Goal: Information Seeking & Learning: Learn about a topic

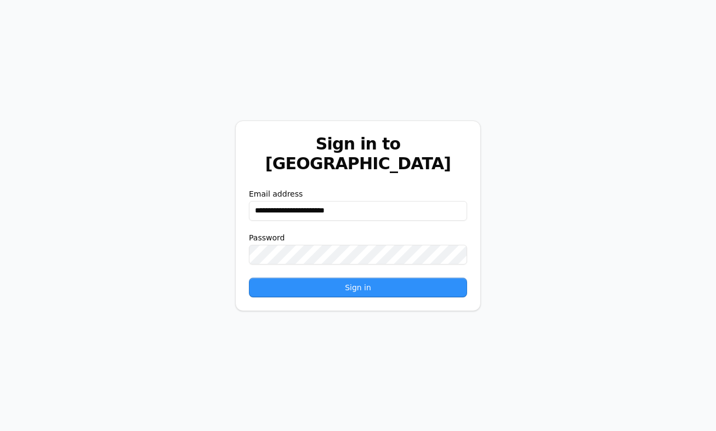
type input "**********"
click at [358, 278] on button "Sign in" at bounding box center [358, 288] width 218 height 20
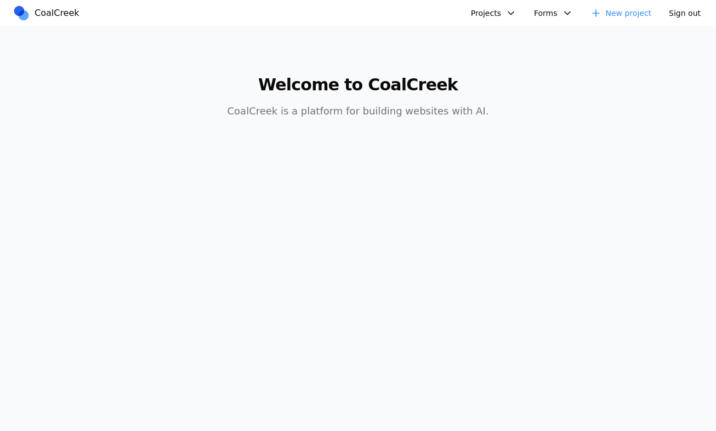
click at [502, 22] on nav "CoalCreek Projects FinTech [PERSON_NAME] AI PDFParser Clay Design + AI Summit D…" at bounding box center [358, 13] width 716 height 27
click at [497, 19] on button "Projects" at bounding box center [493, 13] width 59 height 18
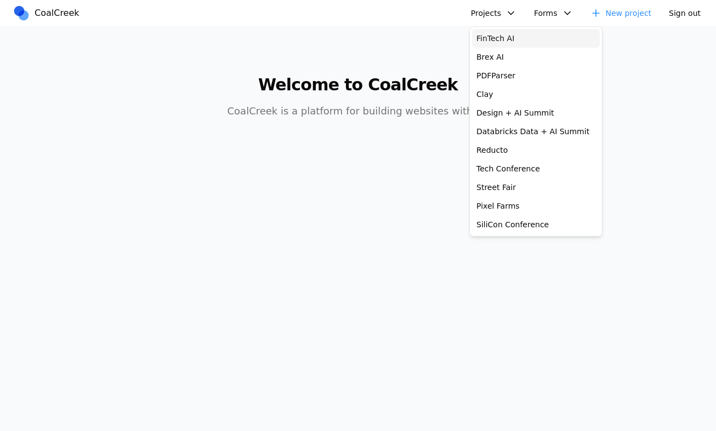
click at [500, 32] on link "FinTech AI" at bounding box center [536, 38] width 128 height 19
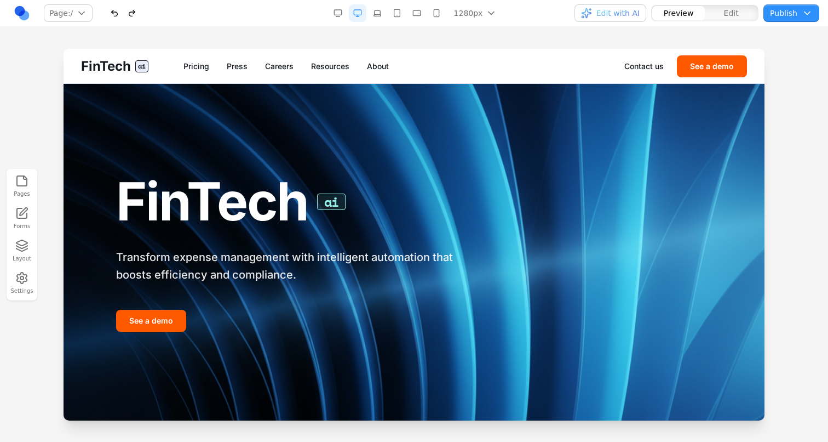
click at [342, 65] on link "Resources" at bounding box center [330, 66] width 38 height 11
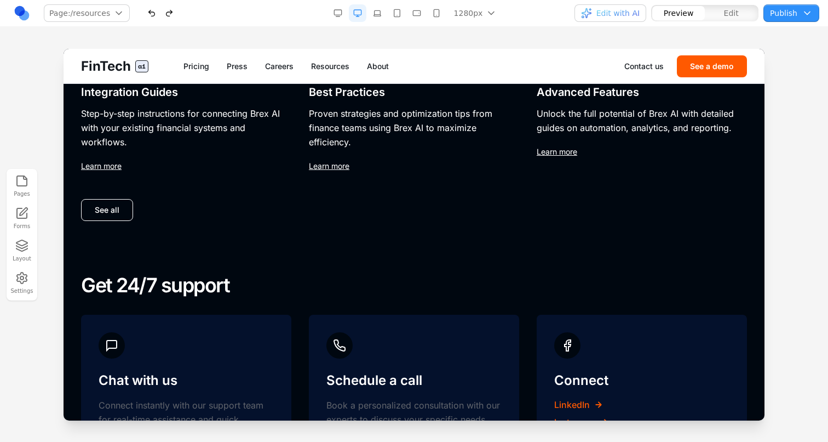
scroll to position [798, 0]
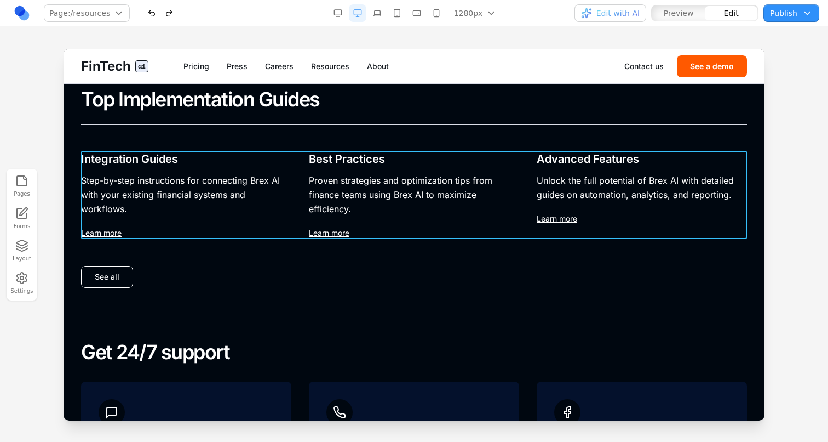
click at [296, 216] on div "Integration Guides Step-by-step instructions for connecting Brex AI with your e…" at bounding box center [414, 195] width 666 height 88
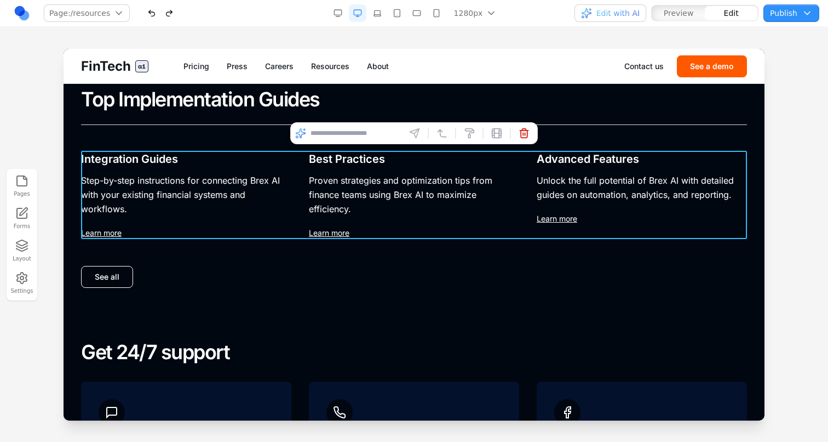
click at [375, 131] on input at bounding box center [356, 133] width 91 height 18
type input "**********"
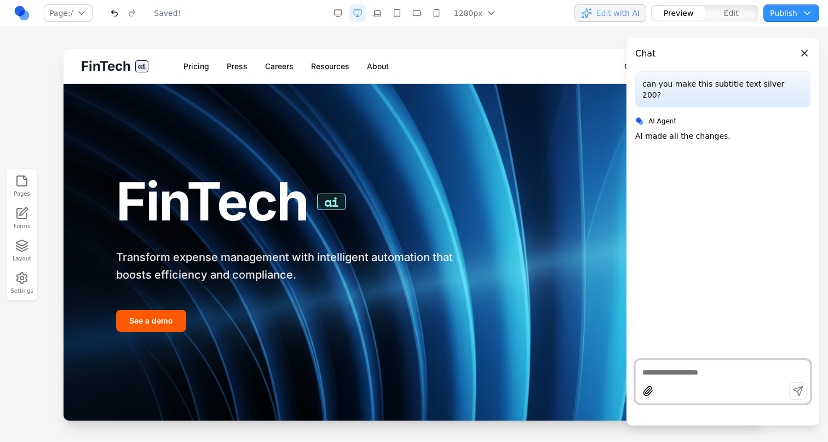
scroll to position [0, 0]
click at [236, 69] on link "Press" at bounding box center [237, 66] width 21 height 11
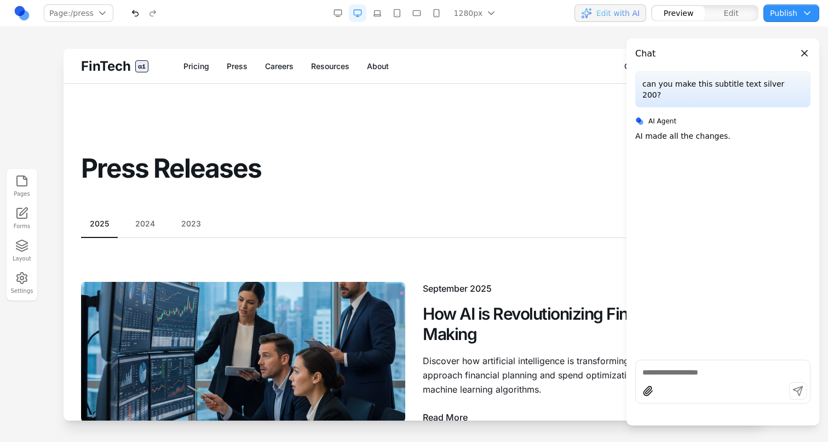
click at [40, 113] on div at bounding box center [414, 245] width 828 height 392
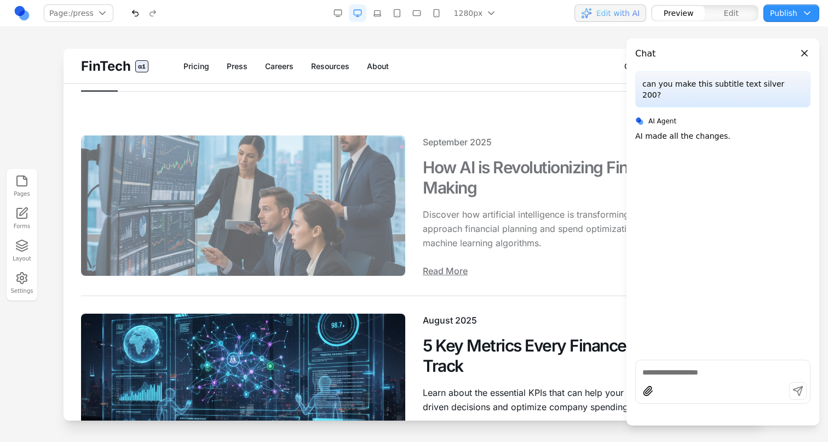
scroll to position [150, 0]
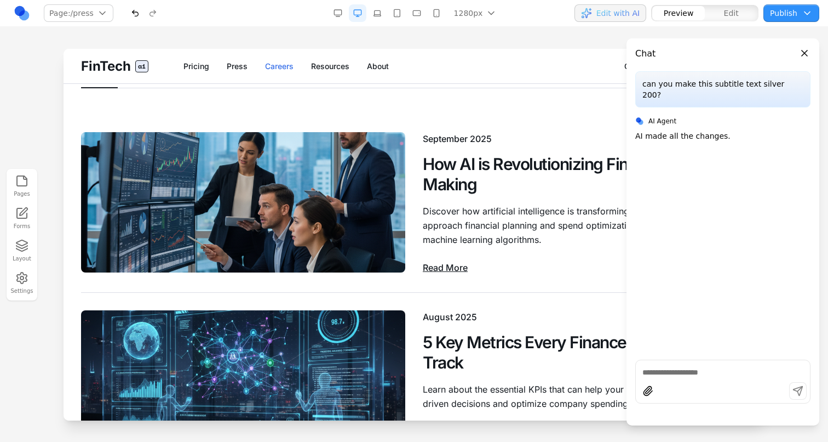
click at [286, 61] on link "Careers" at bounding box center [279, 66] width 28 height 11
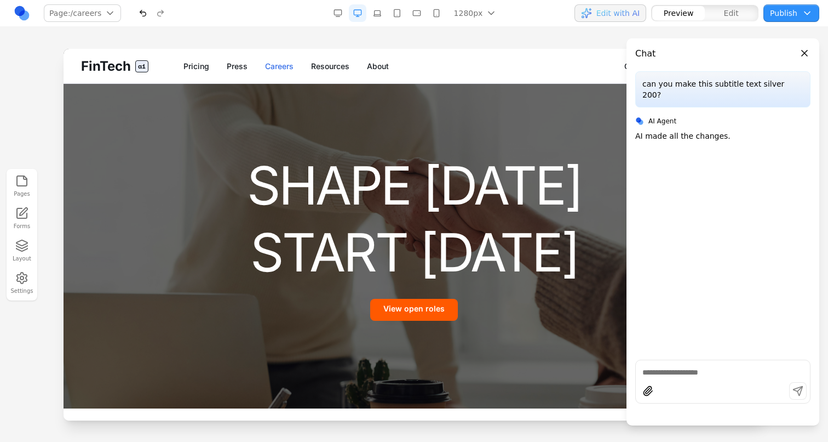
scroll to position [0, 0]
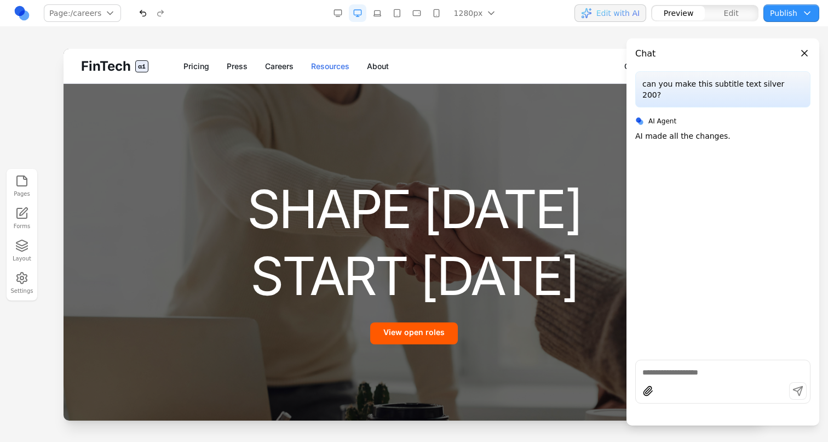
click at [319, 61] on link "Resources" at bounding box center [330, 66] width 38 height 11
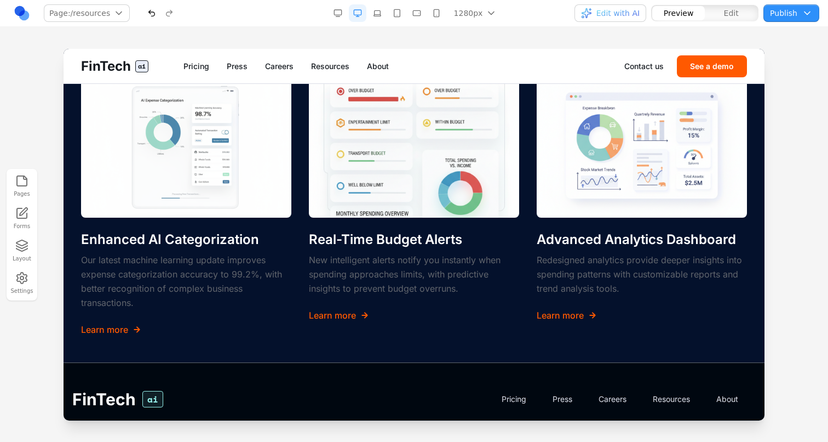
scroll to position [1427, 0]
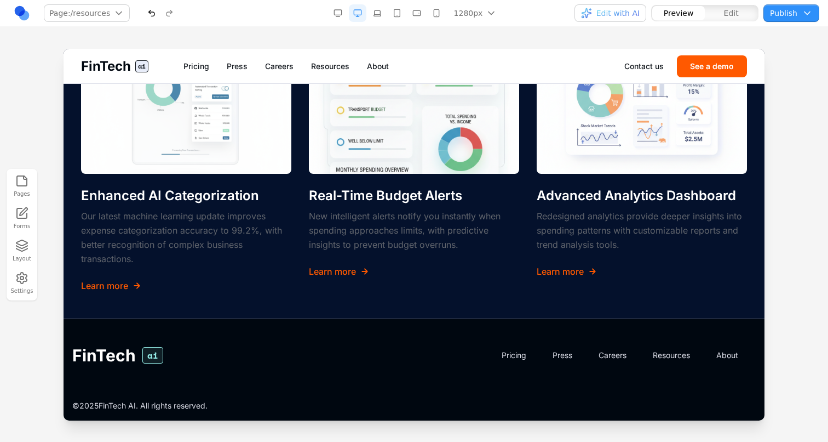
click at [130, 71] on span "FinTech" at bounding box center [106, 67] width 50 height 18
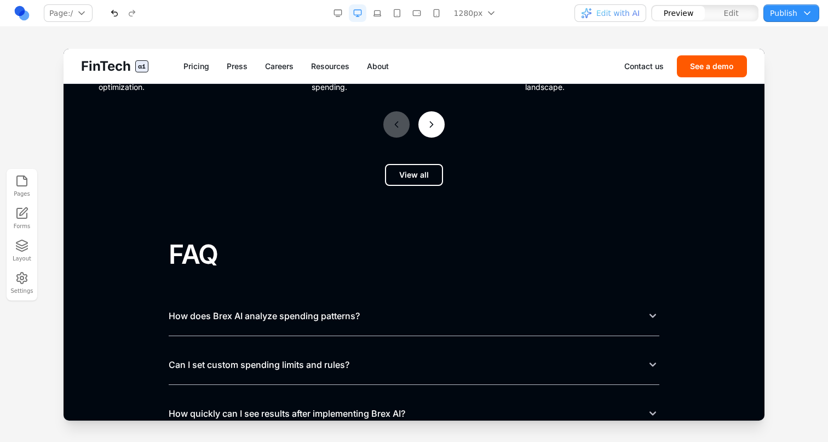
scroll to position [4242, 0]
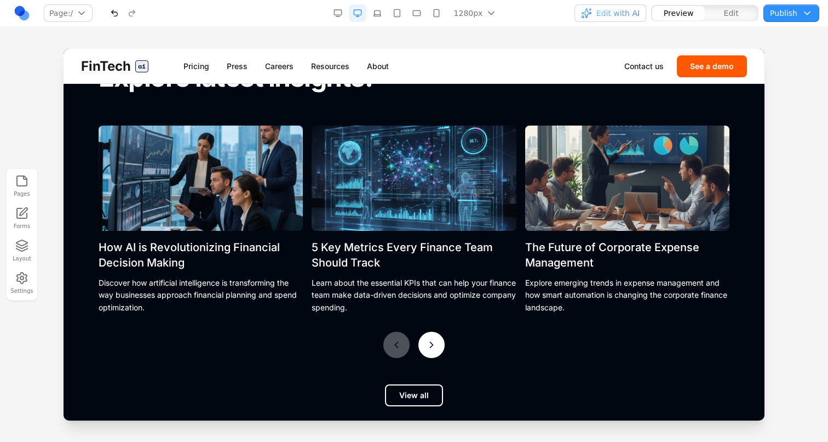
click at [381, 66] on link "About" at bounding box center [378, 66] width 22 height 11
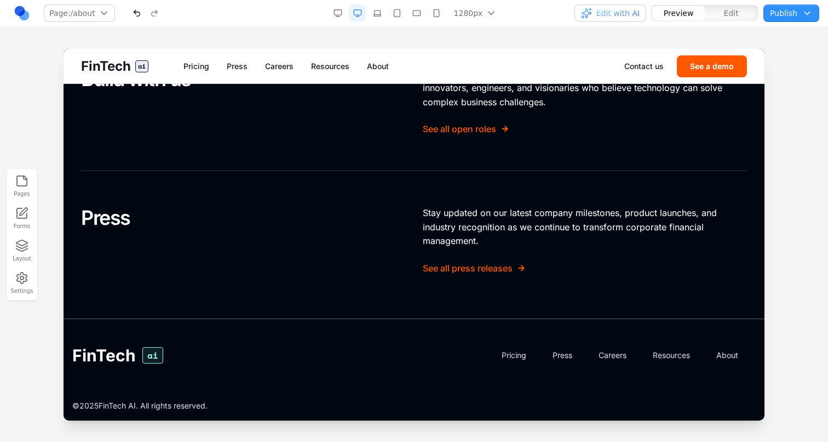
scroll to position [0, 0]
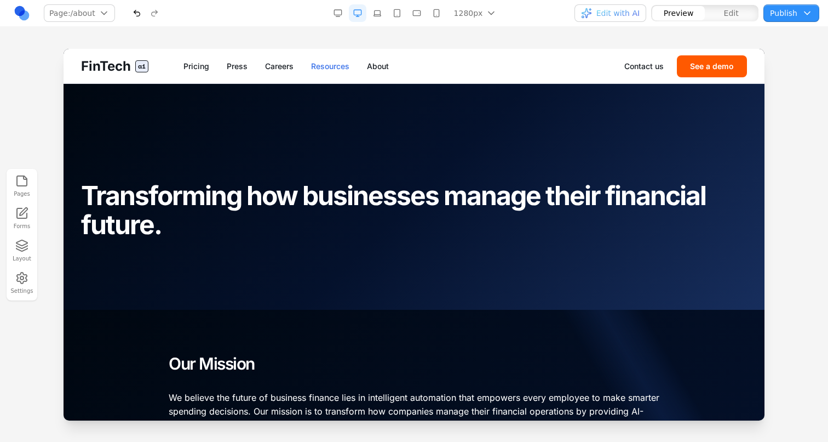
click at [329, 67] on link "Resources" at bounding box center [330, 66] width 38 height 11
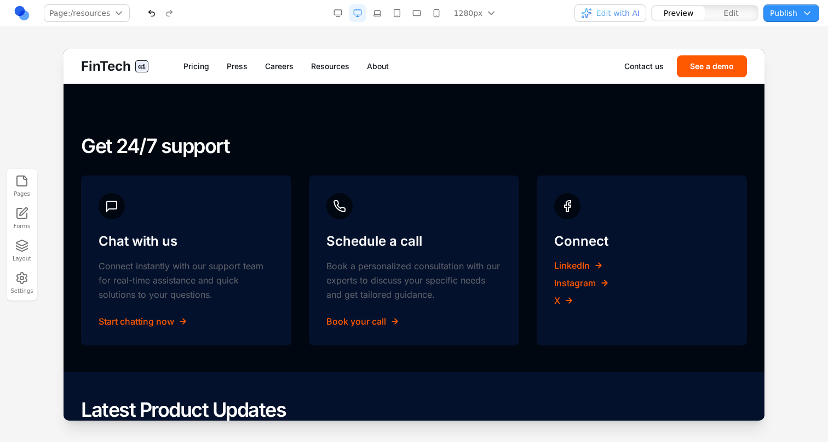
scroll to position [999, 0]
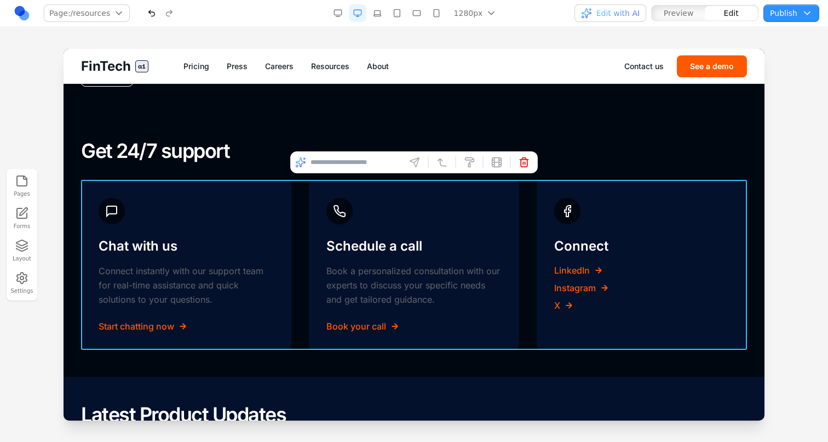
click at [298, 198] on div "Chat with us Connect instantly with our support team for real-time assistance a…" at bounding box center [414, 265] width 666 height 170
click at [334, 162] on input at bounding box center [356, 162] width 91 height 18
type input "**********"
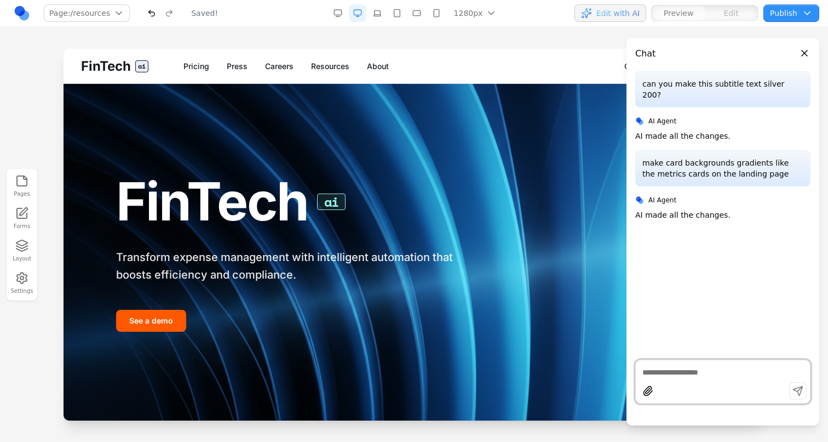
scroll to position [0, 0]
click at [289, 66] on link "Careers" at bounding box center [279, 66] width 28 height 11
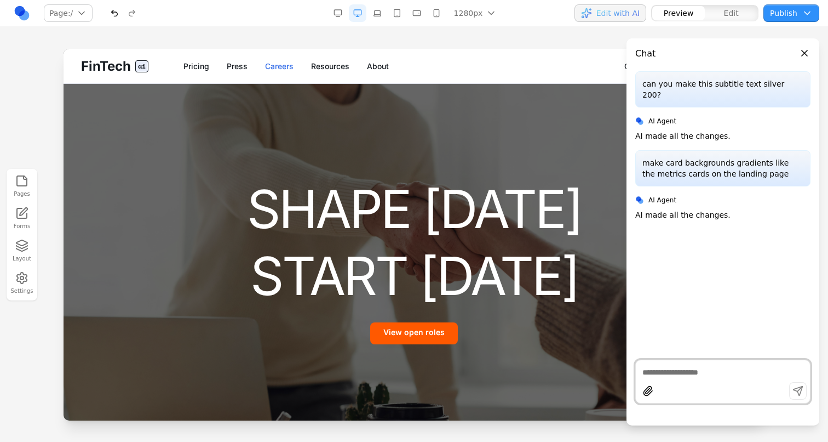
click at [289, 66] on link "Careers" at bounding box center [279, 66] width 28 height 11
click at [323, 65] on link "Resources" at bounding box center [330, 66] width 38 height 11
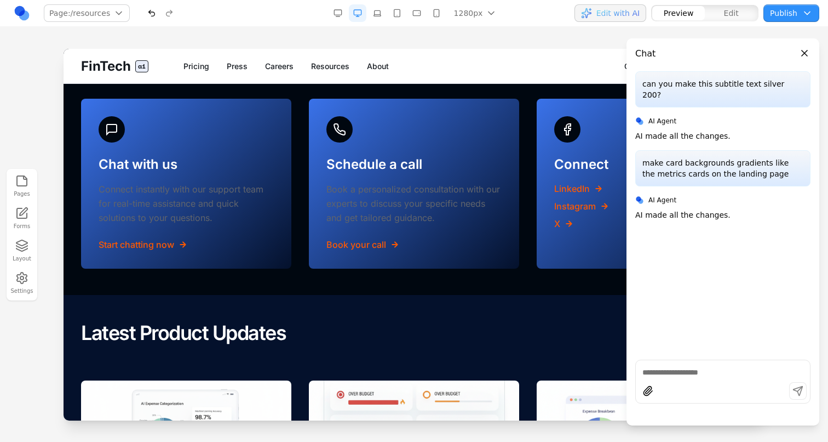
scroll to position [1025, 0]
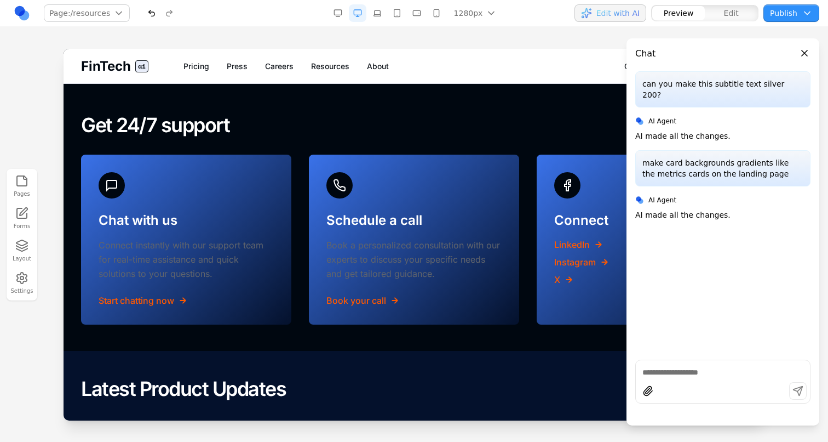
click at [111, 70] on span "FinTech" at bounding box center [106, 67] width 50 height 18
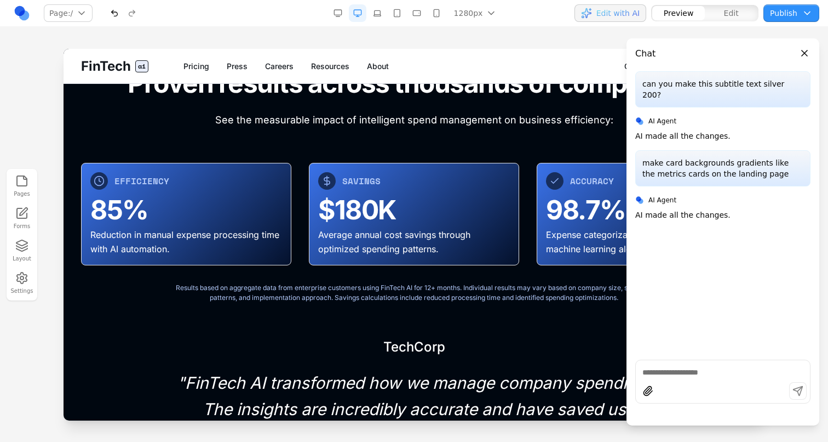
scroll to position [3484, 0]
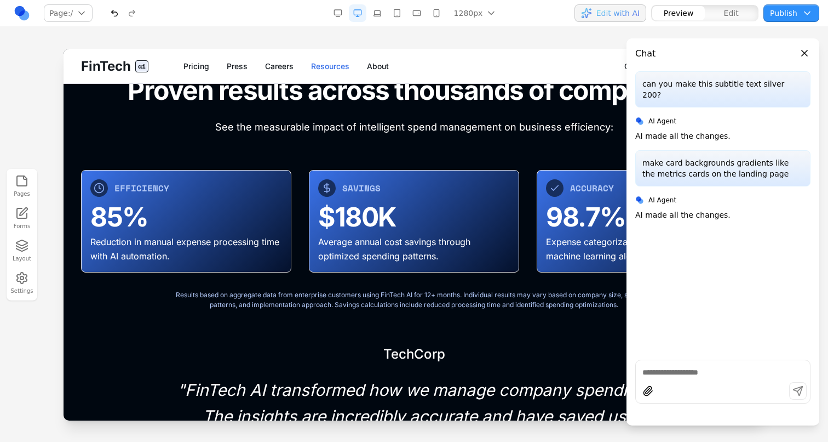
click at [327, 65] on link "Resources" at bounding box center [330, 66] width 38 height 11
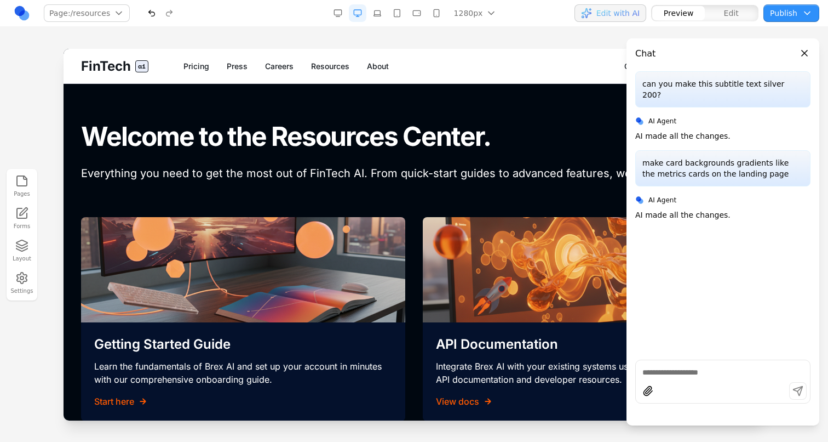
scroll to position [0, 0]
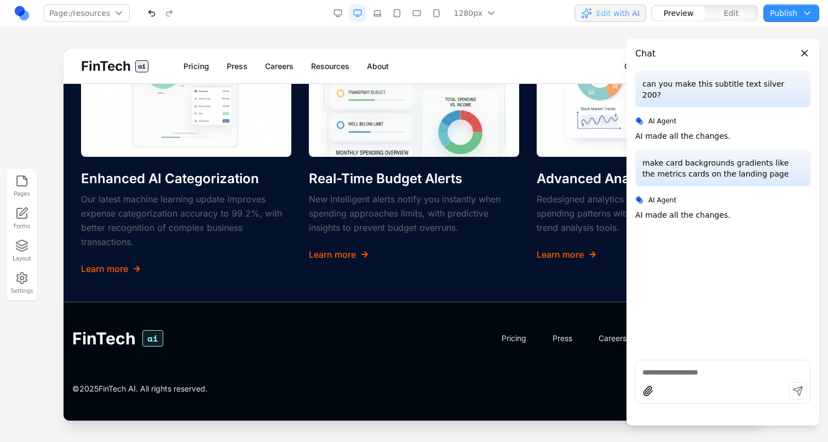
click at [283, 207] on p "Our latest machine learning update improves expense categorization accuracy to …" at bounding box center [186, 220] width 210 height 57
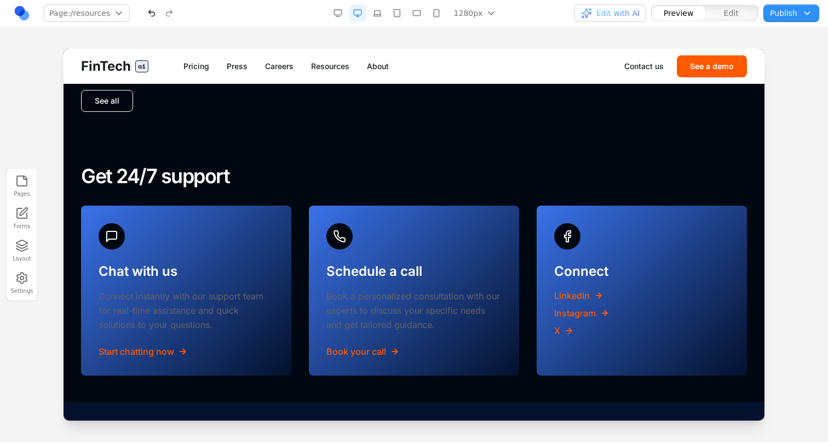
scroll to position [1036, 0]
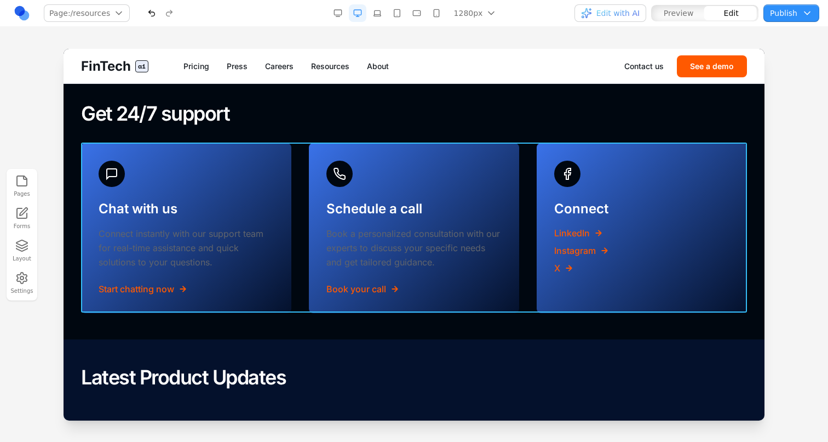
click at [301, 193] on div "Chat with us Connect instantly with our support team for real-time assistance a…" at bounding box center [414, 228] width 666 height 170
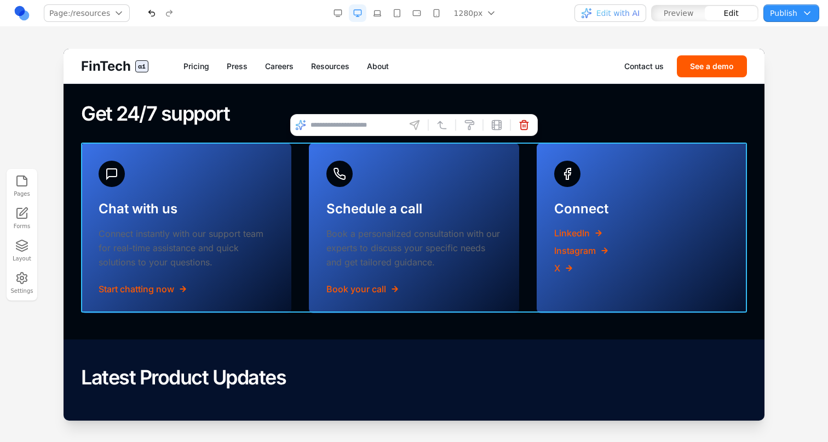
click at [368, 127] on input at bounding box center [356, 125] width 91 height 18
type input "**********"
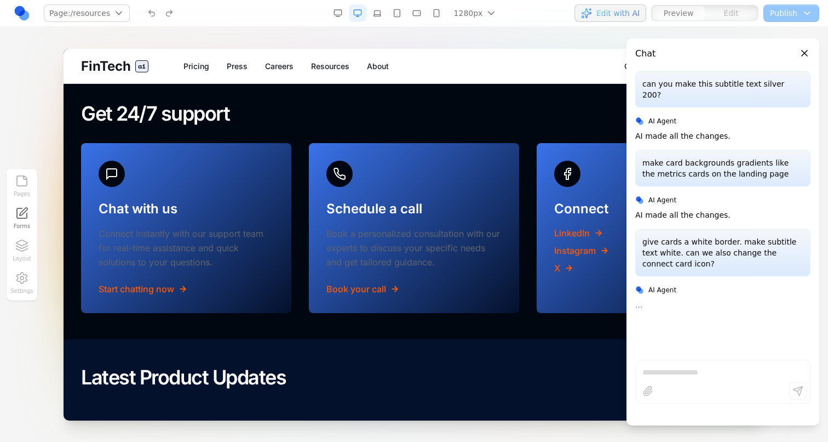
click at [128, 58] on span "FinTech" at bounding box center [106, 67] width 50 height 18
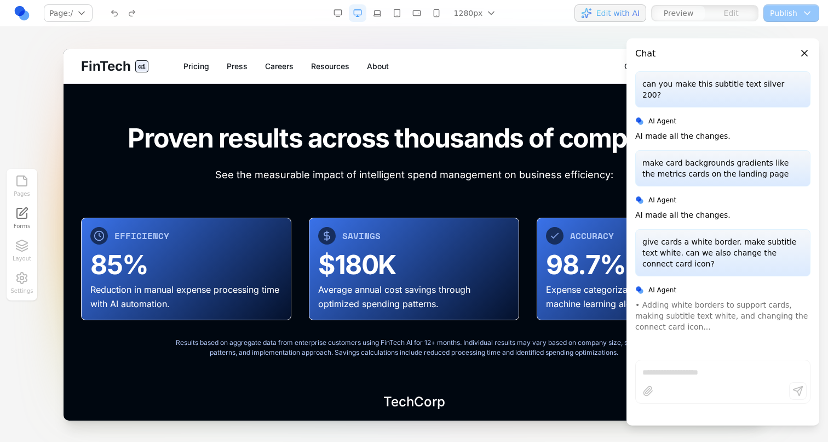
scroll to position [3430, 0]
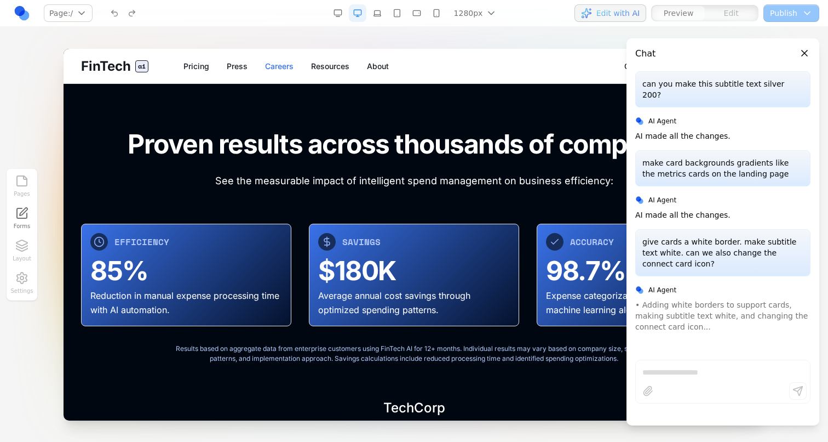
click at [290, 65] on link "Careers" at bounding box center [279, 66] width 28 height 11
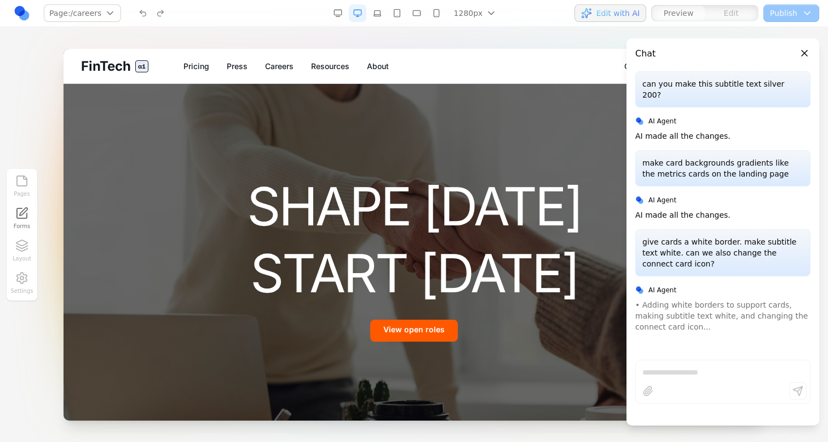
scroll to position [0, 0]
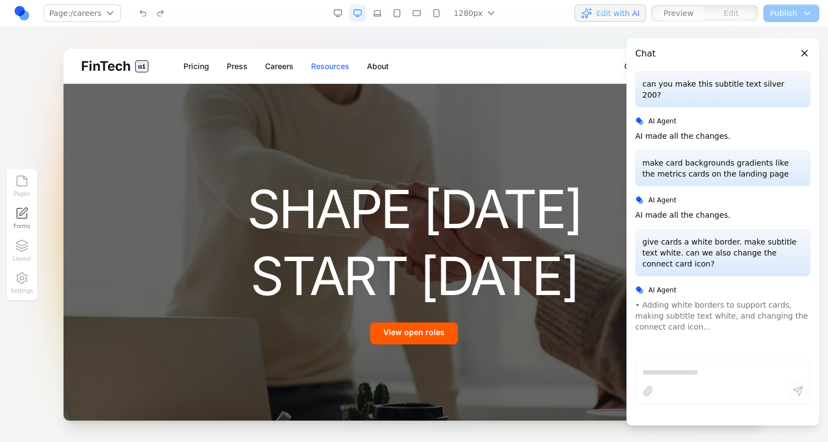
click at [326, 64] on link "Resources" at bounding box center [330, 66] width 38 height 11
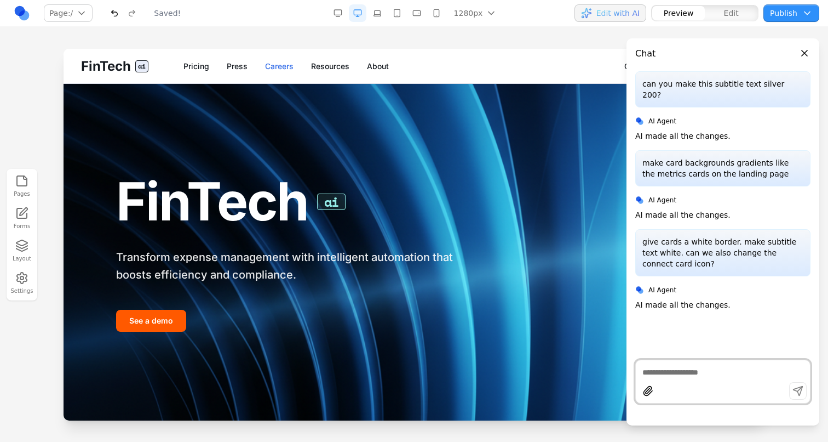
click at [287, 65] on link "Careers" at bounding box center [279, 66] width 28 height 11
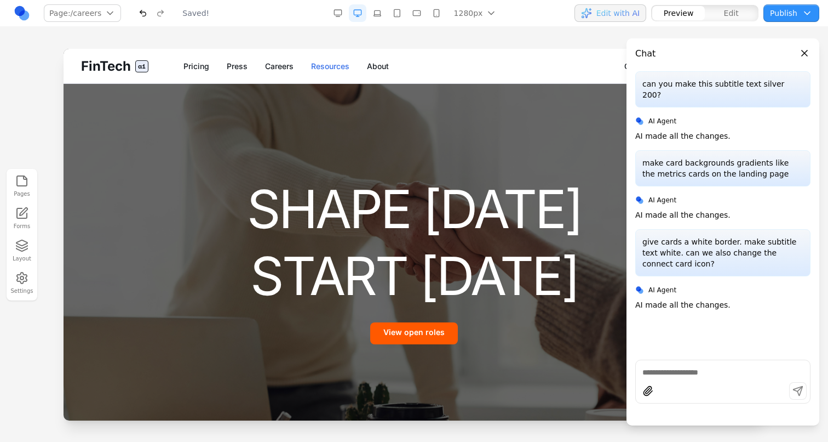
click at [316, 68] on link "Resources" at bounding box center [330, 66] width 38 height 11
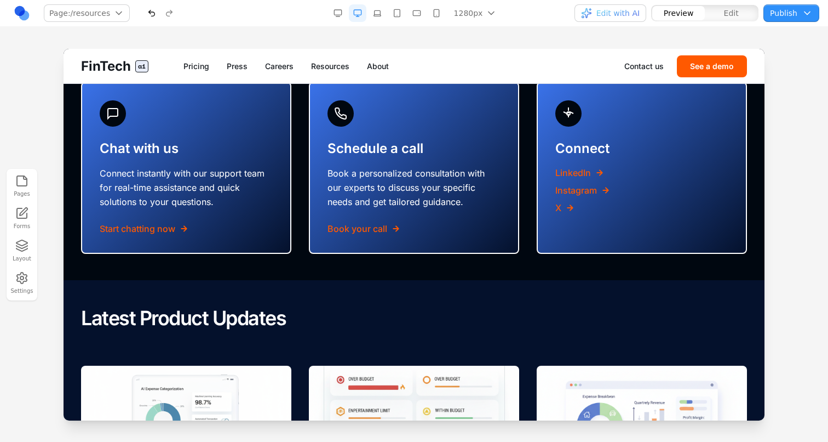
scroll to position [1049, 0]
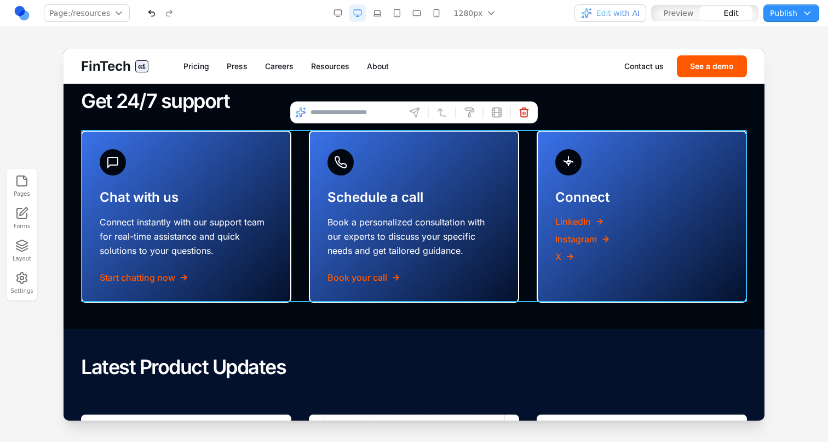
click at [534, 191] on div "Chat with us Connect instantly with our support team for real-time assistance a…" at bounding box center [414, 216] width 666 height 172
click at [369, 108] on input at bounding box center [356, 113] width 91 height 18
type input "**********"
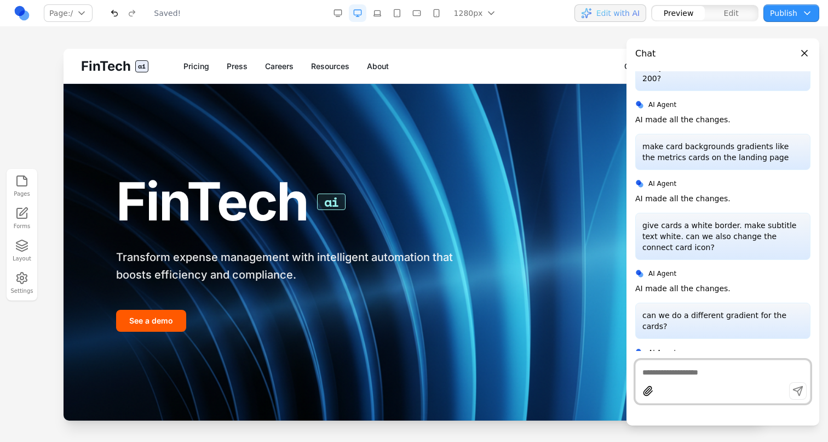
scroll to position [0, 0]
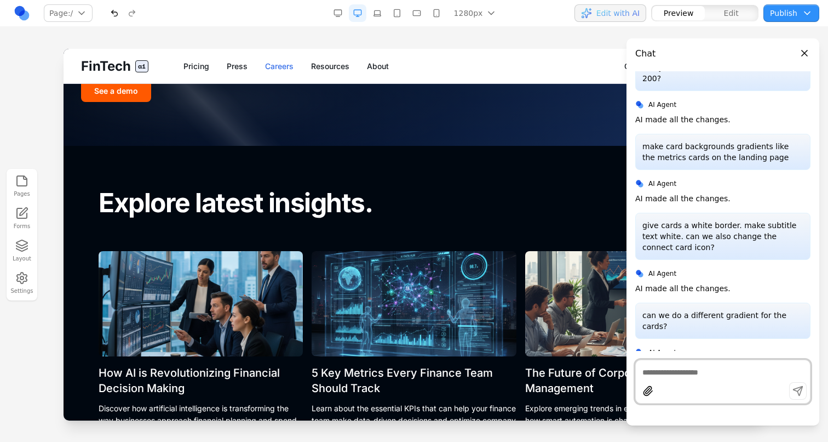
click at [276, 61] on link "Careers" at bounding box center [279, 66] width 28 height 11
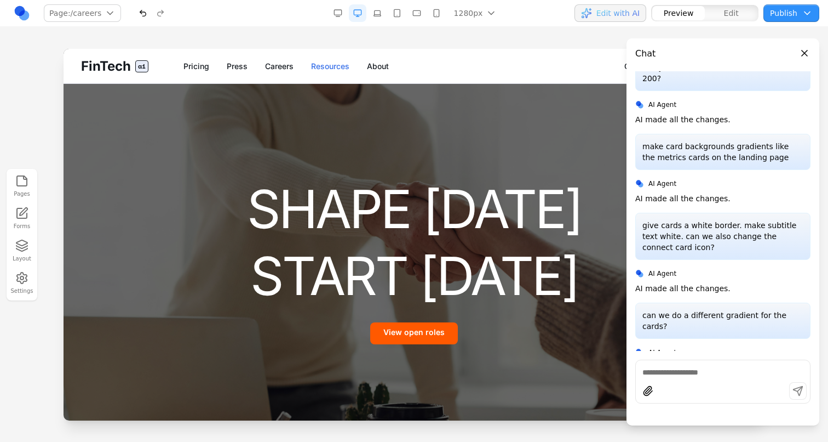
click at [311, 67] on link "Resources" at bounding box center [330, 66] width 38 height 11
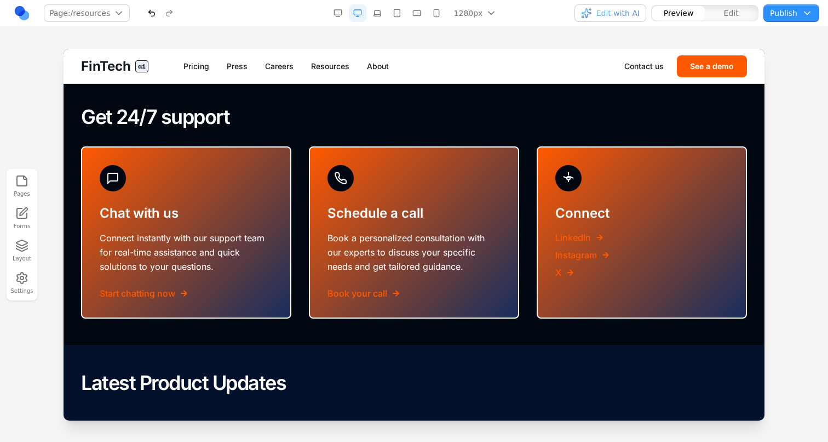
scroll to position [1025, 0]
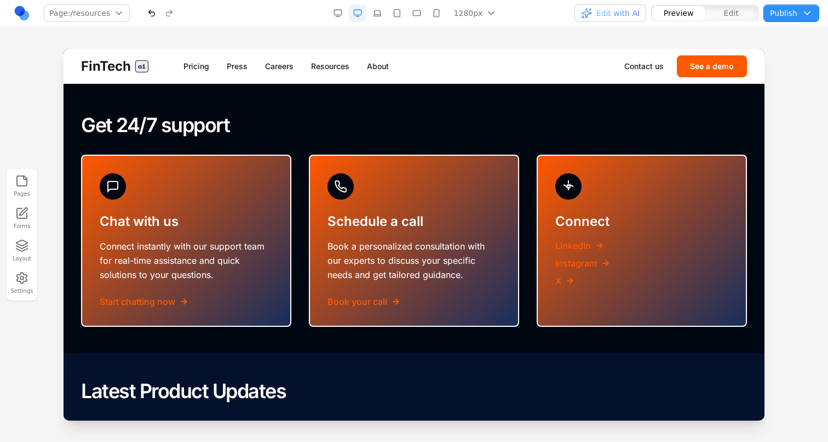
click at [156, 12] on button "button" at bounding box center [152, 13] width 18 height 18
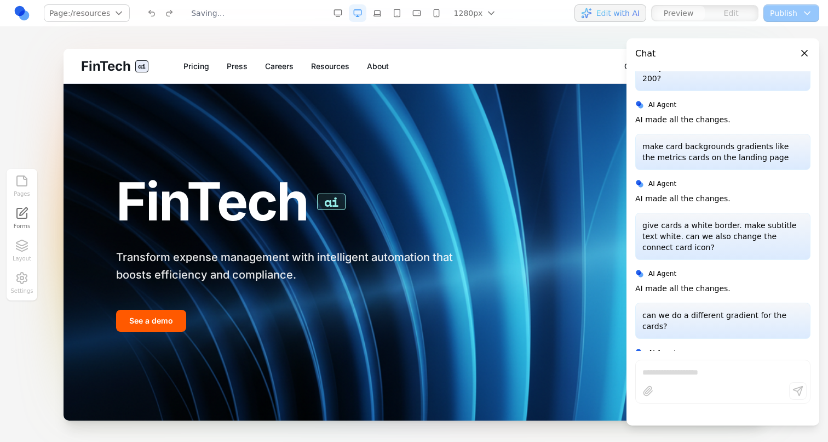
scroll to position [0, 0]
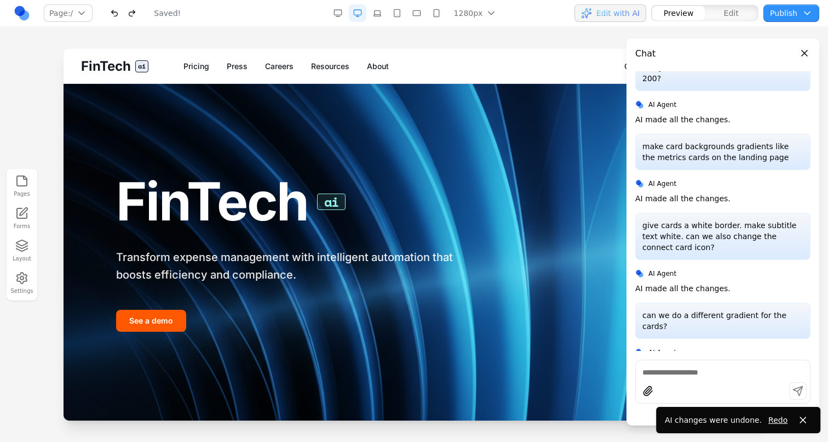
click at [117, 12] on button "button" at bounding box center [115, 13] width 18 height 18
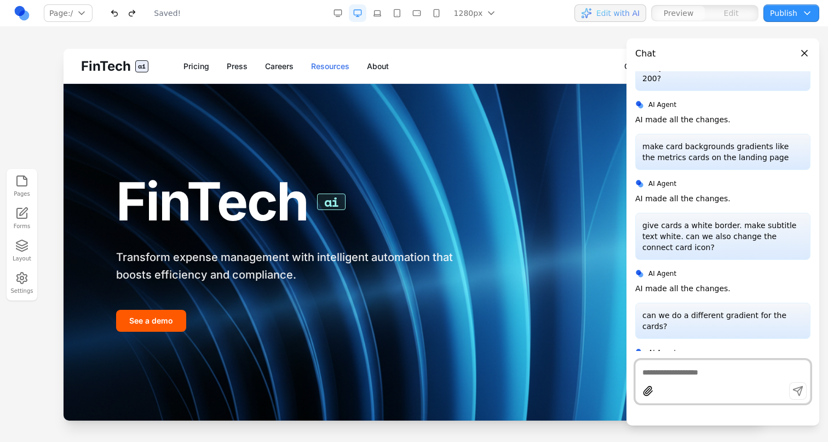
click at [332, 65] on link "Resources" at bounding box center [330, 66] width 38 height 11
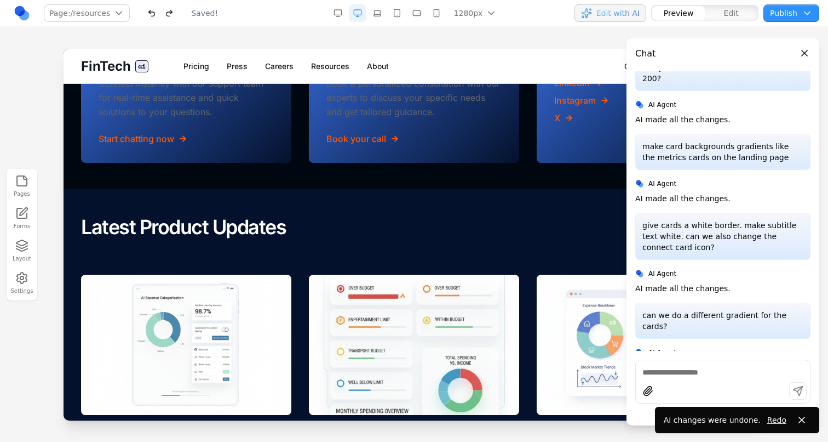
scroll to position [1005, 0]
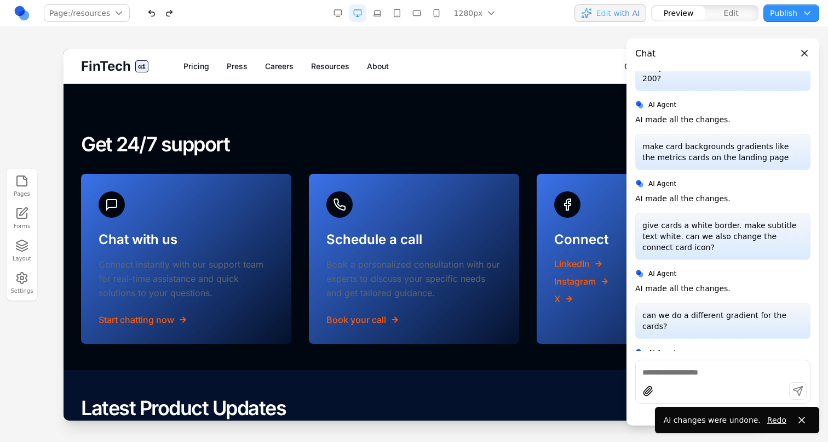
click at [147, 10] on button "button" at bounding box center [152, 13] width 18 height 18
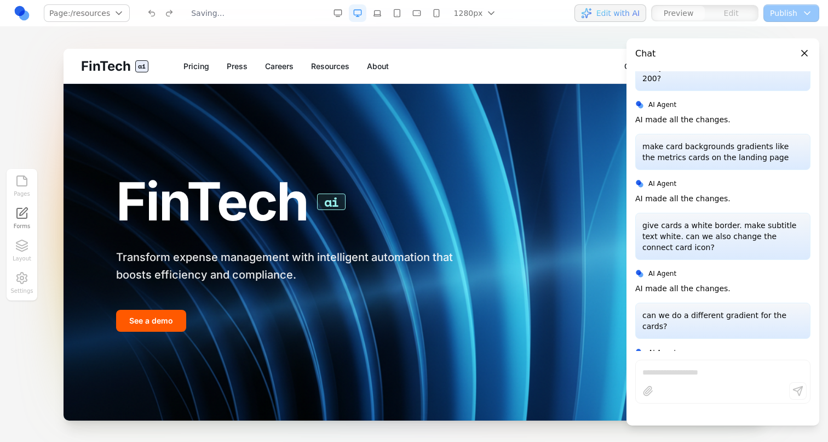
scroll to position [0, 0]
click at [322, 73] on div "FinTech ai Pricing Press Careers Resources About Contact us See a demo" at bounding box center [414, 66] width 701 height 35
click at [322, 62] on link "Resources" at bounding box center [330, 66] width 38 height 11
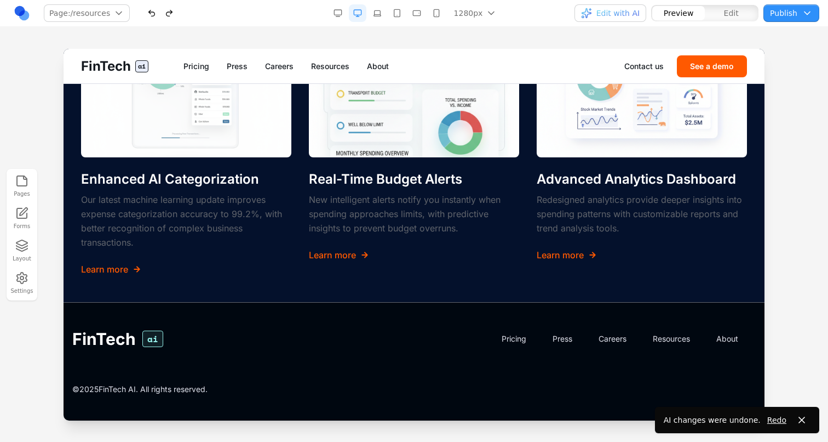
scroll to position [1443, 0]
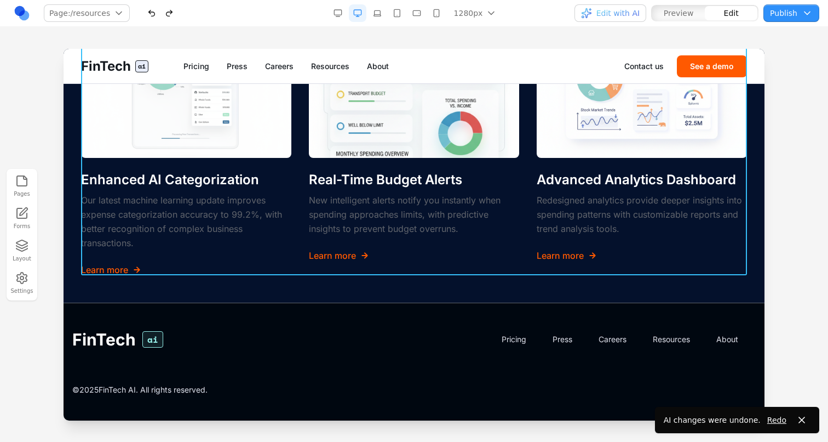
click at [301, 228] on div "Enhanced AI Categorization Our latest machine learning update improves expense …" at bounding box center [414, 147] width 666 height 259
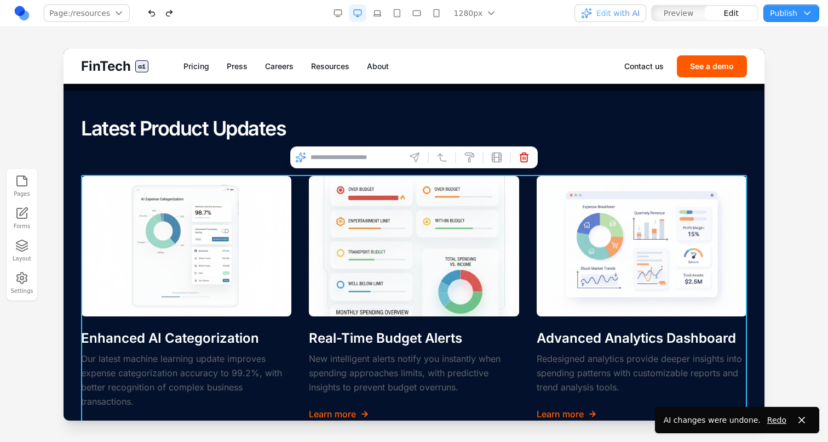
scroll to position [1286, 0]
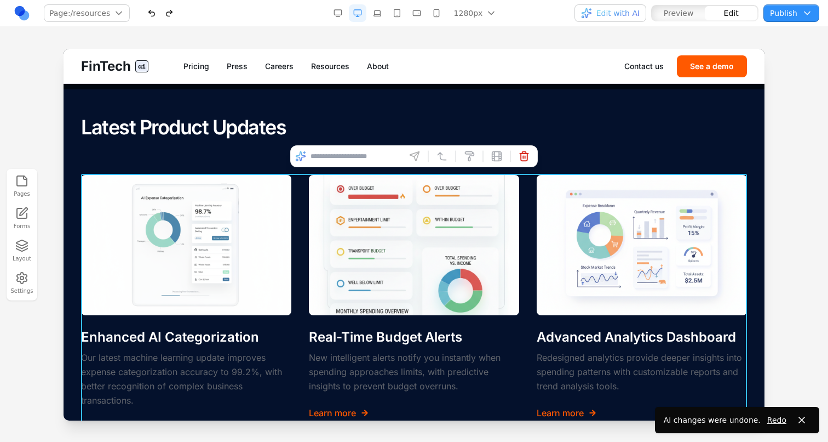
click at [358, 156] on input at bounding box center [356, 156] width 91 height 18
type input "**********"
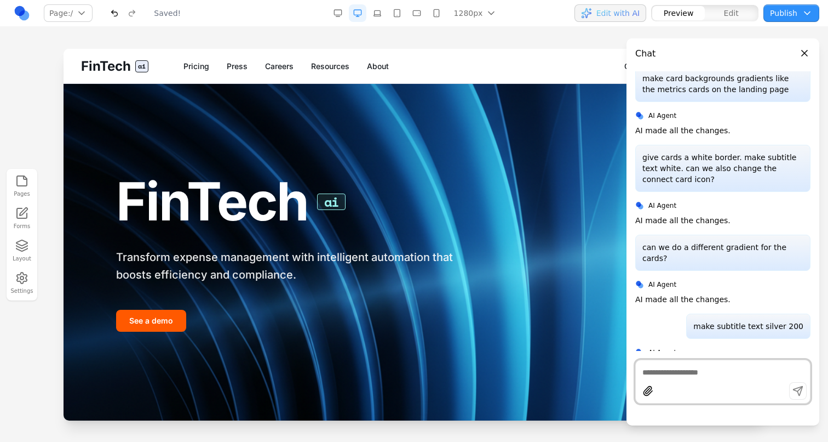
scroll to position [0, 0]
click at [284, 62] on link "Careers" at bounding box center [279, 66] width 28 height 11
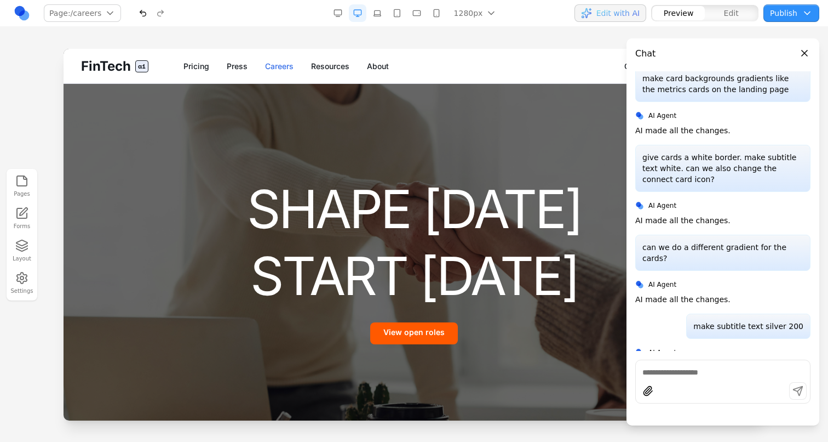
click at [328, 63] on link "Resources" at bounding box center [330, 66] width 38 height 11
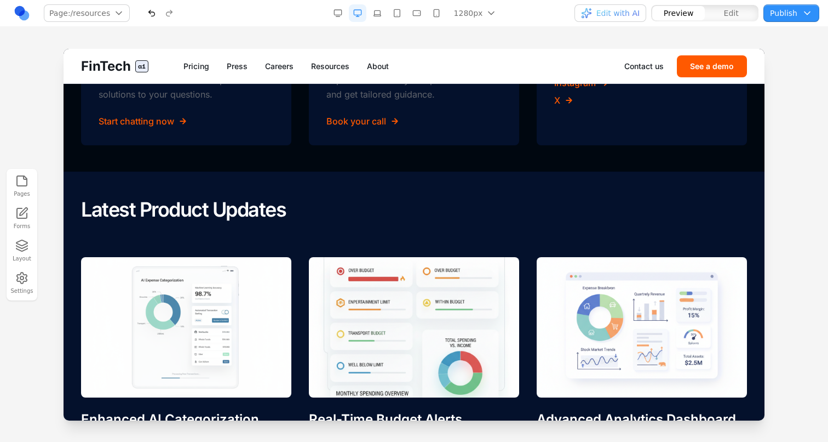
scroll to position [1194, 0]
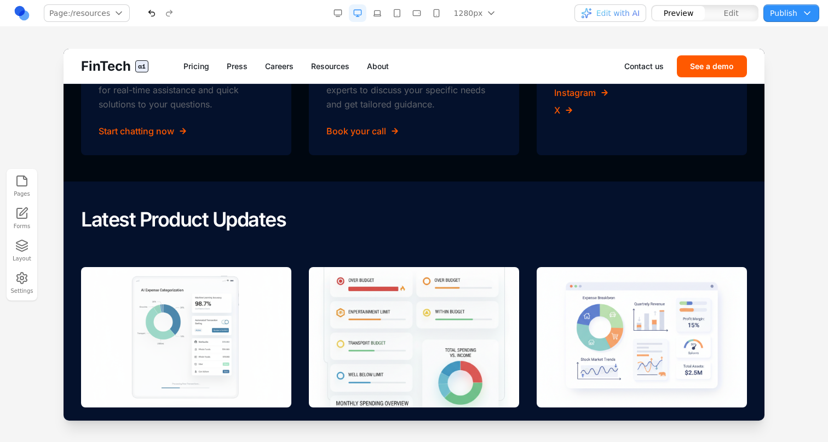
click at [324, 198] on section "Latest Product Updates Enhanced AI Categorization Our latest machine learning u…" at bounding box center [414, 366] width 701 height 370
click at [449, 200] on section "Latest Product Updates Enhanced AI Categorization Our latest machine learning u…" at bounding box center [414, 366] width 701 height 370
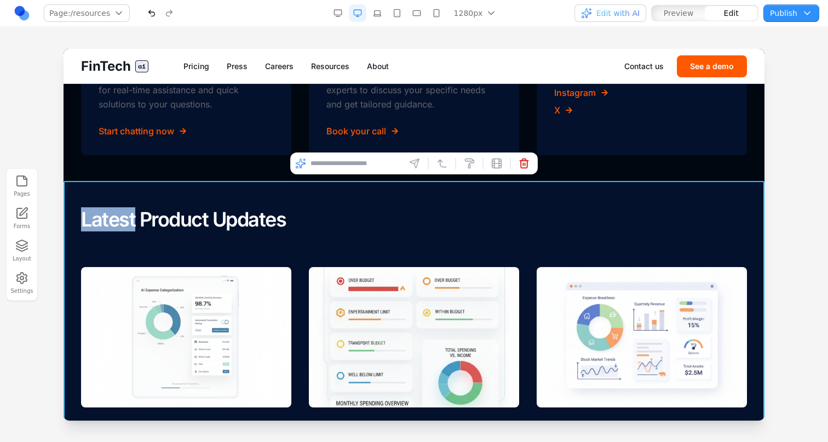
click at [378, 205] on section "Latest Product Updates Enhanced AI Categorization Our latest machine learning u…" at bounding box center [414, 366] width 701 height 370
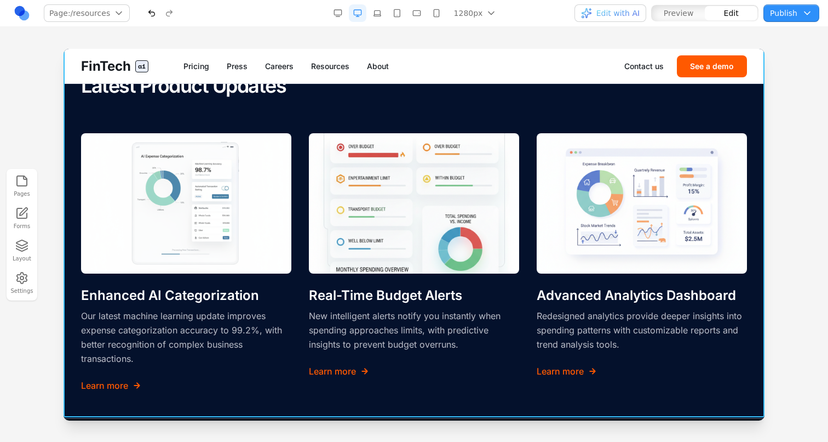
click at [380, 322] on p "New intelligent alerts notify you instantly when spending approaches limits, wi…" at bounding box center [414, 329] width 210 height 43
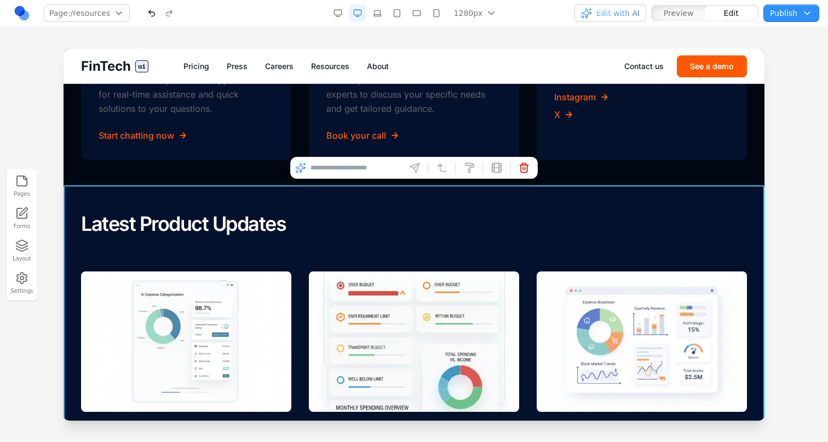
scroll to position [1186, 0]
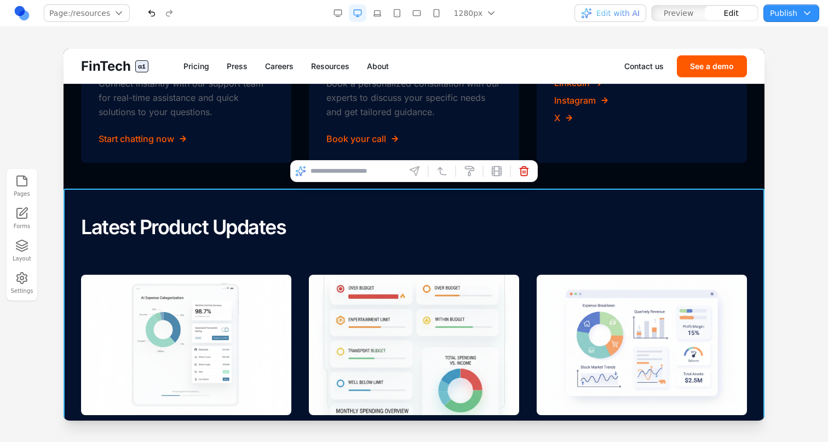
click at [376, 173] on input at bounding box center [356, 171] width 91 height 18
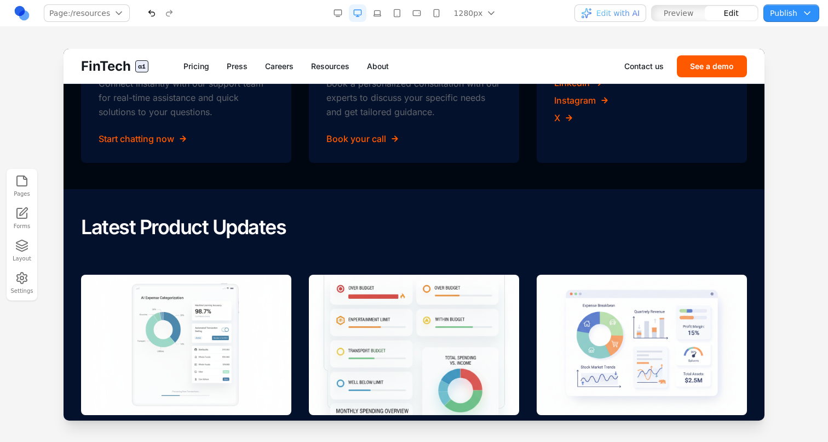
click at [604, 186] on section "Get 24/7 support Chat with us Connect instantly with our support team for real-…" at bounding box center [414, 57] width 701 height 264
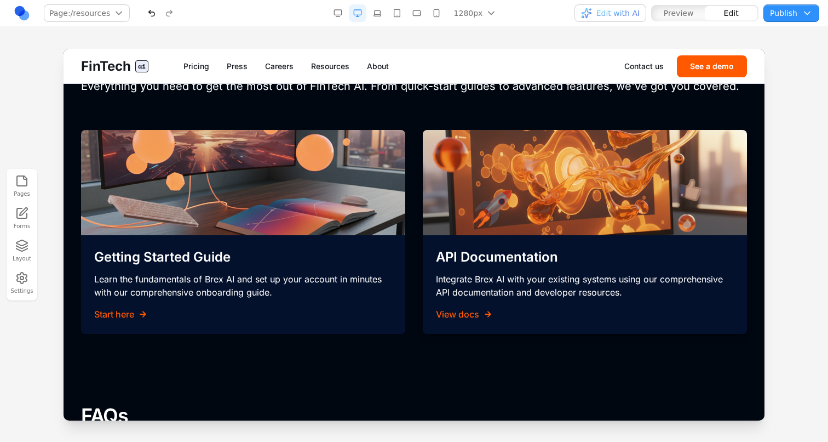
scroll to position [80, 0]
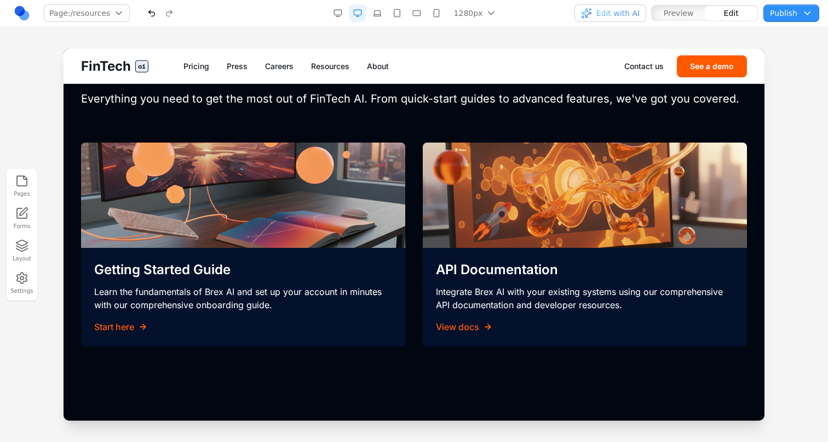
click at [639, 21] on button "Edit with AI" at bounding box center [611, 13] width 72 height 18
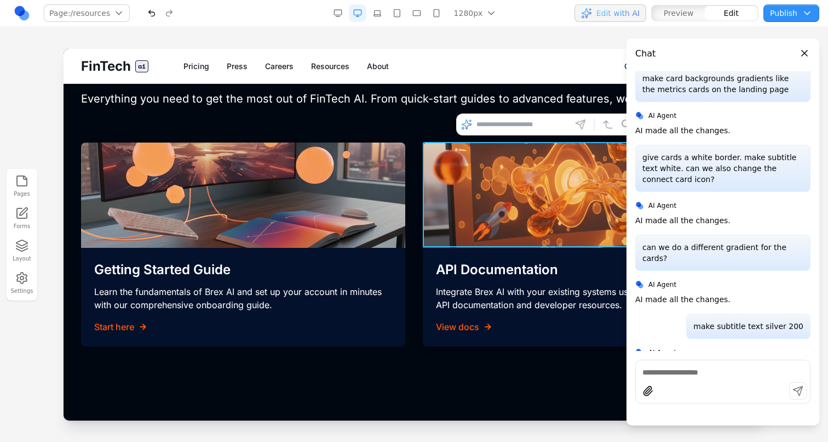
click at [543, 235] on img at bounding box center [585, 194] width 324 height 105
click at [604, 11] on span "Edit with AI" at bounding box center [618, 13] width 43 height 11
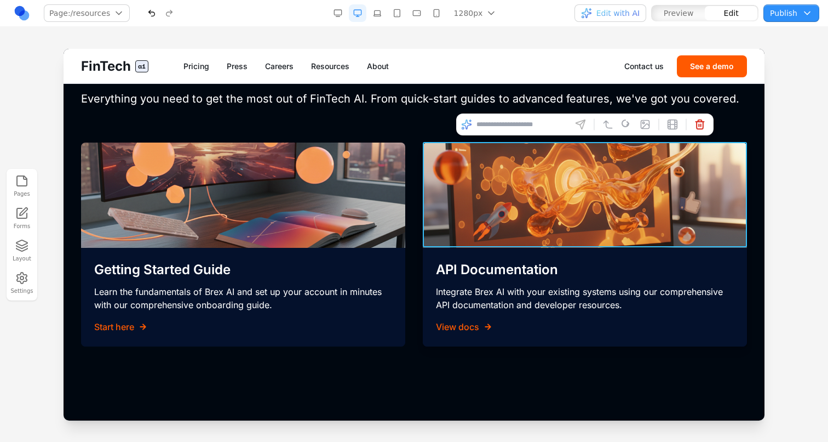
click at [735, 127] on div "Welcome to the Resources Center. Everything you need to get the most out of Fin…" at bounding box center [414, 197] width 666 height 299
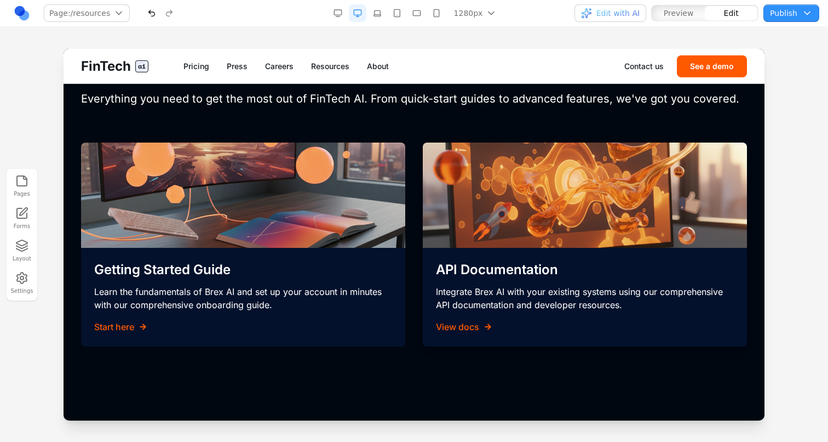
click at [736, 127] on div "Welcome to the Resources Center. Everything you need to get the most out of Fin…" at bounding box center [414, 197] width 666 height 299
click at [777, 143] on div at bounding box center [414, 245] width 828 height 392
click at [234, 43] on div "Pages Forms Layout Settings" at bounding box center [414, 234] width 828 height 415
click at [367, 12] on button "button" at bounding box center [358, 13] width 18 height 18
click at [341, 12] on button "button" at bounding box center [338, 13] width 18 height 18
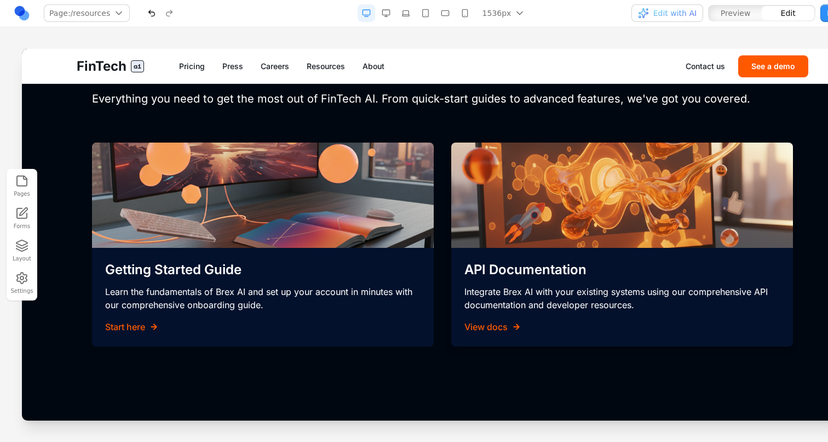
click at [382, 11] on button "button" at bounding box center [387, 13] width 18 height 18
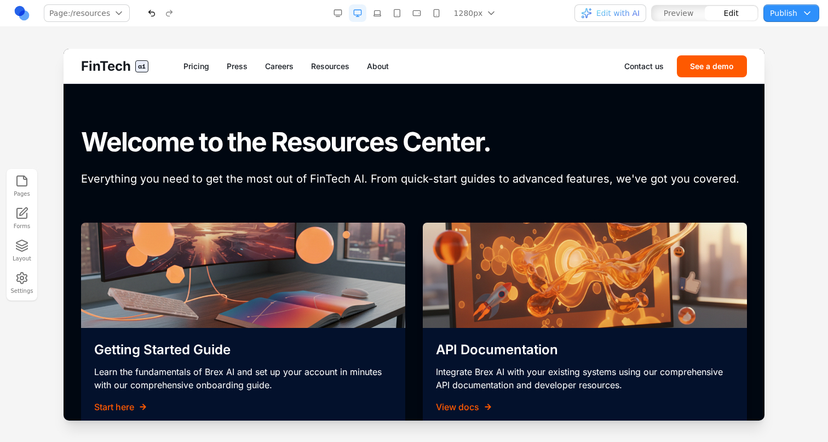
scroll to position [0, 0]
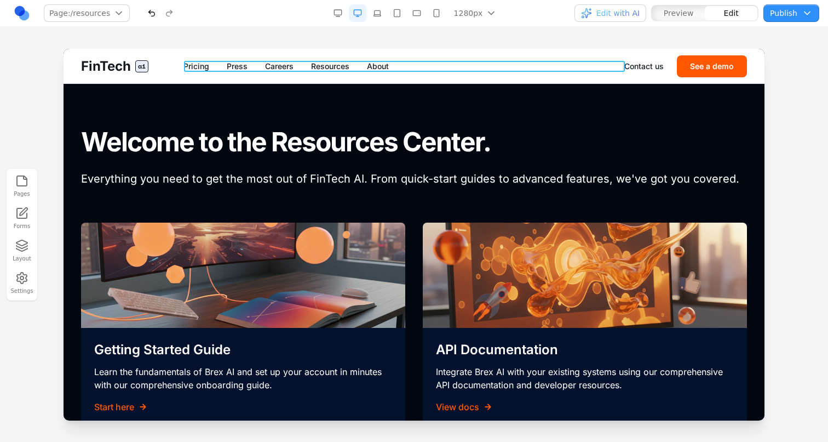
click at [249, 68] on nav "Pricing Press Careers Resources About" at bounding box center [404, 66] width 441 height 11
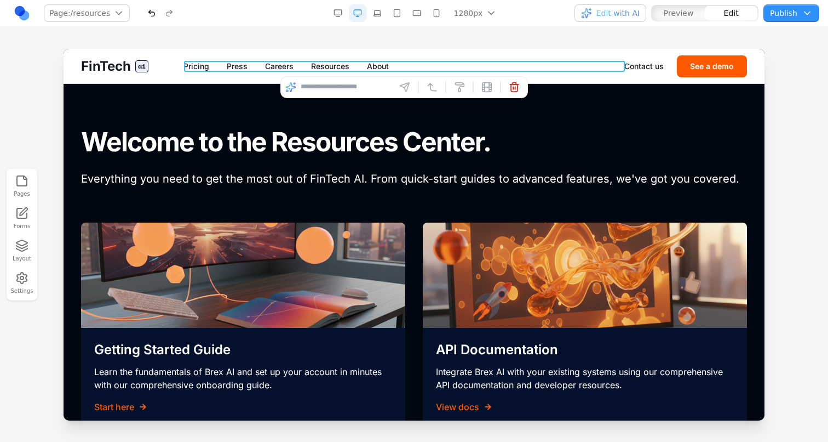
click at [674, 15] on span "Preview" at bounding box center [679, 13] width 30 height 11
